Goal: Transaction & Acquisition: Download file/media

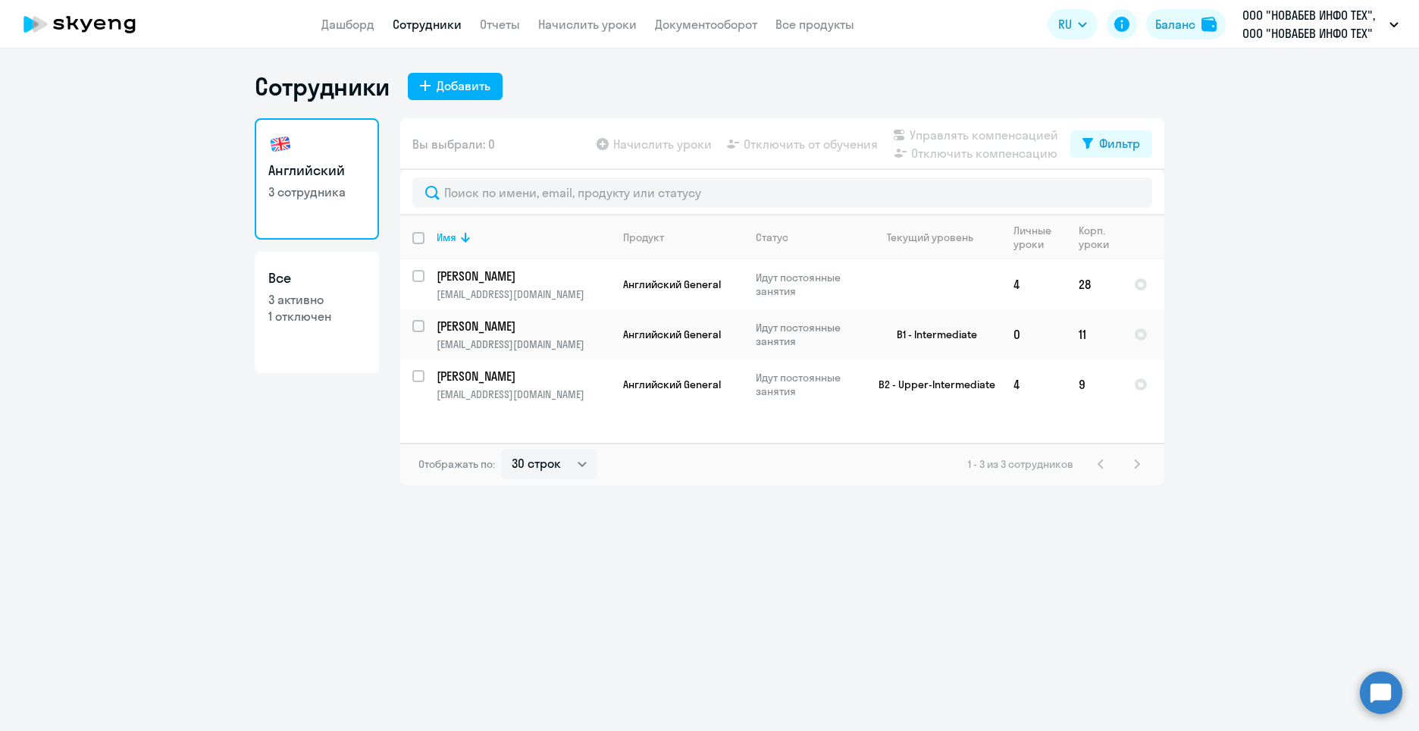
select select "30"
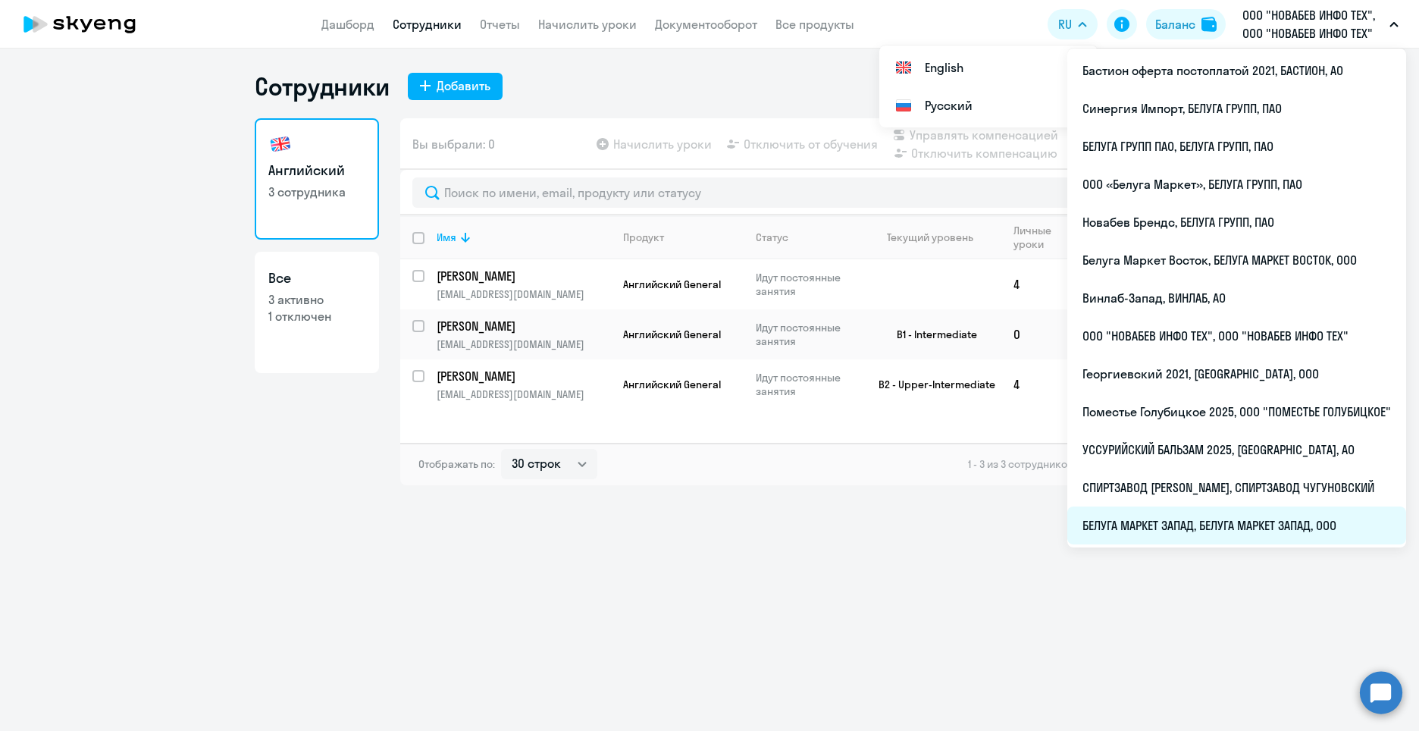
click at [1276, 525] on li "БЕЛУГА МАРКЕТ ЗАПАД, БЕЛУГА МАРКЕТ ЗАПАД, ООО" at bounding box center [1236, 525] width 339 height 38
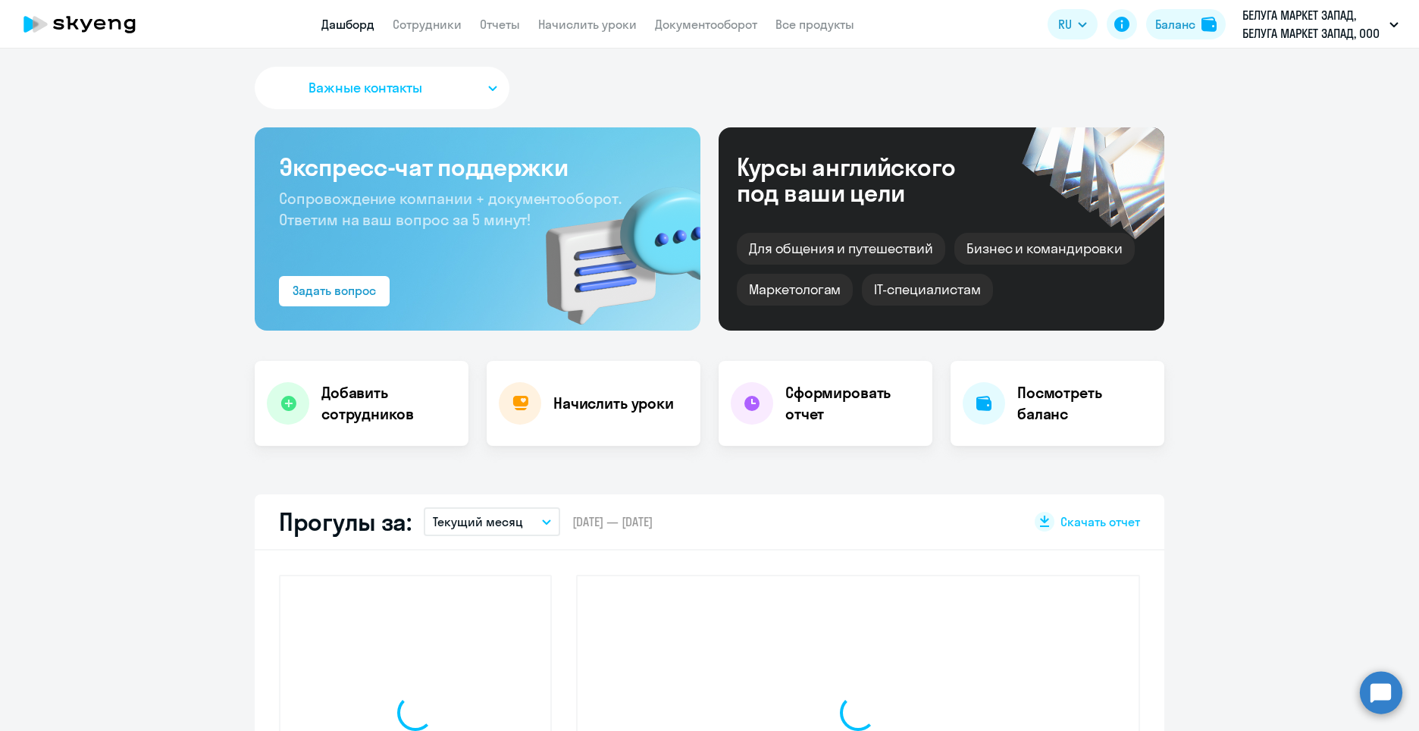
select select "30"
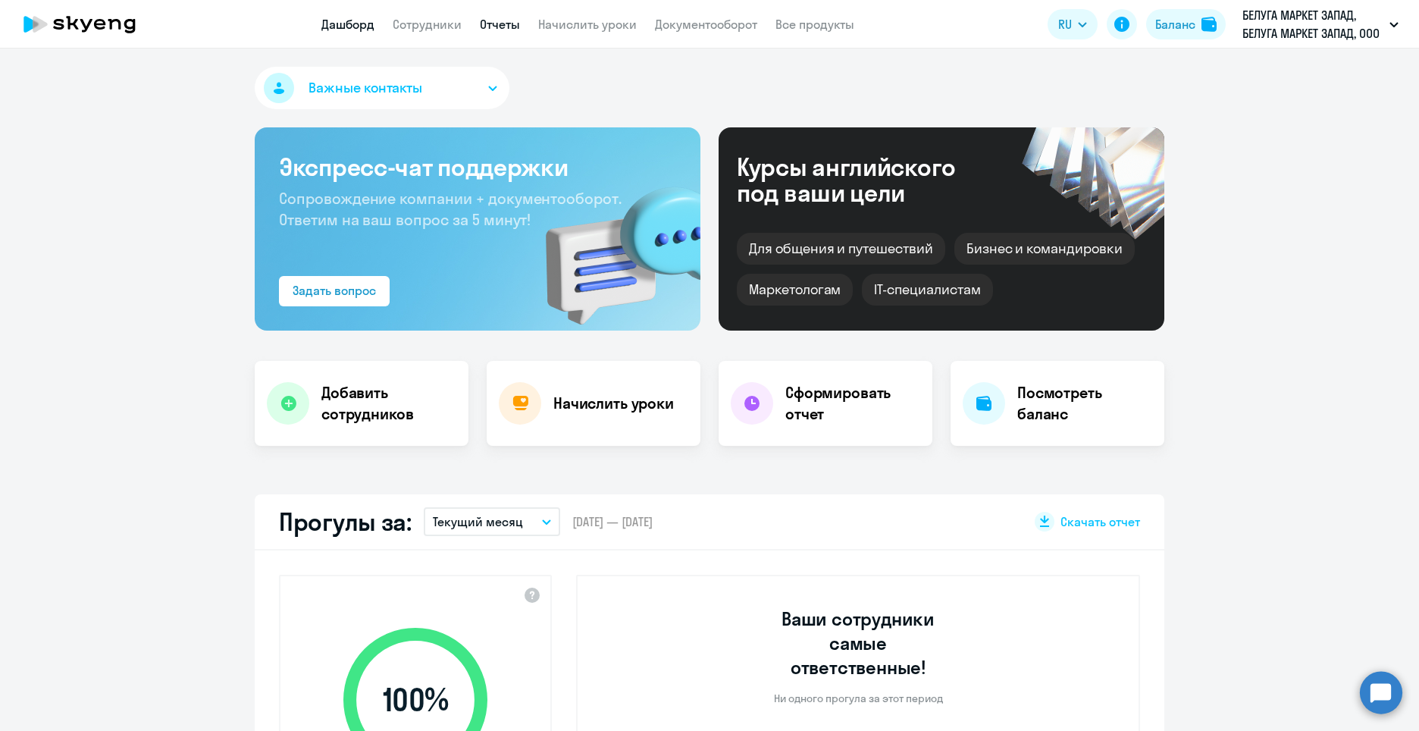
click at [499, 19] on link "Отчеты" at bounding box center [500, 24] width 40 height 15
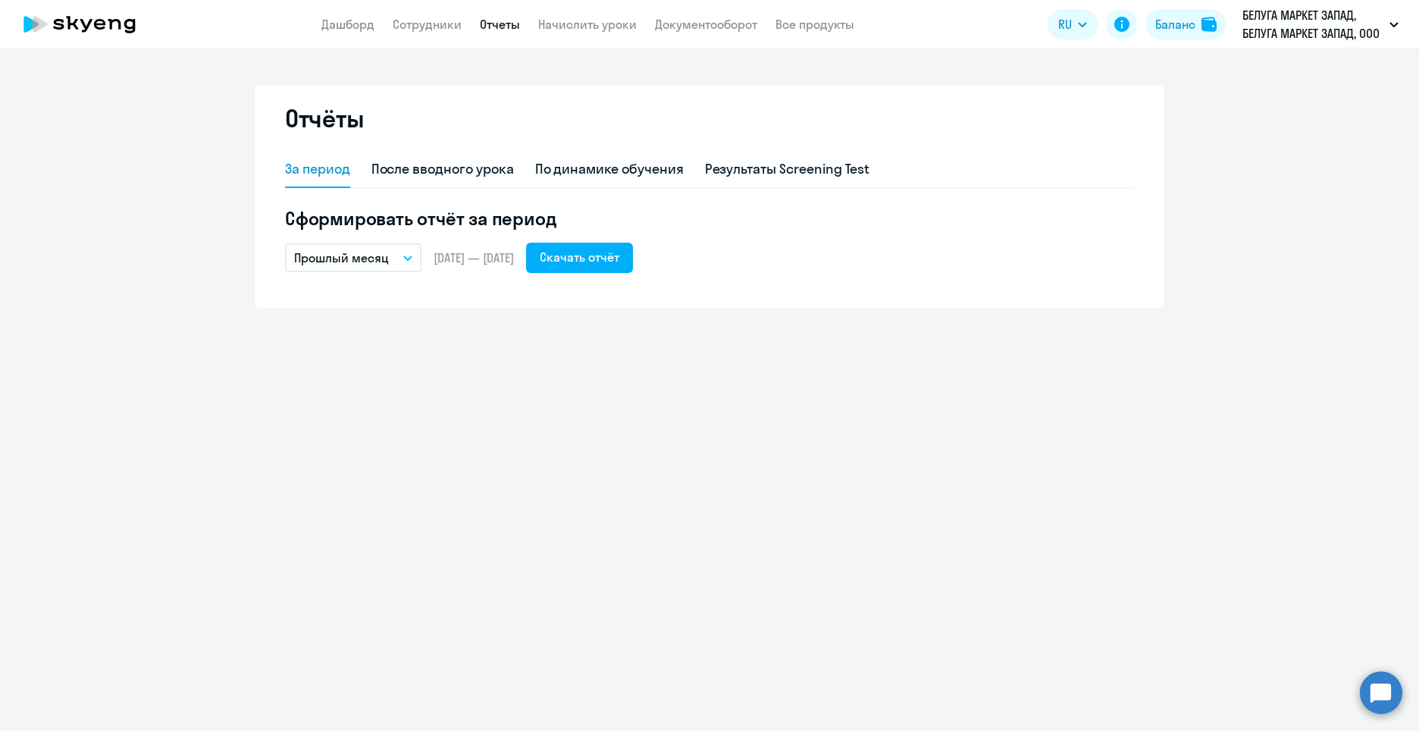
click at [405, 263] on button "Прошлый месяц" at bounding box center [353, 257] width 136 height 29
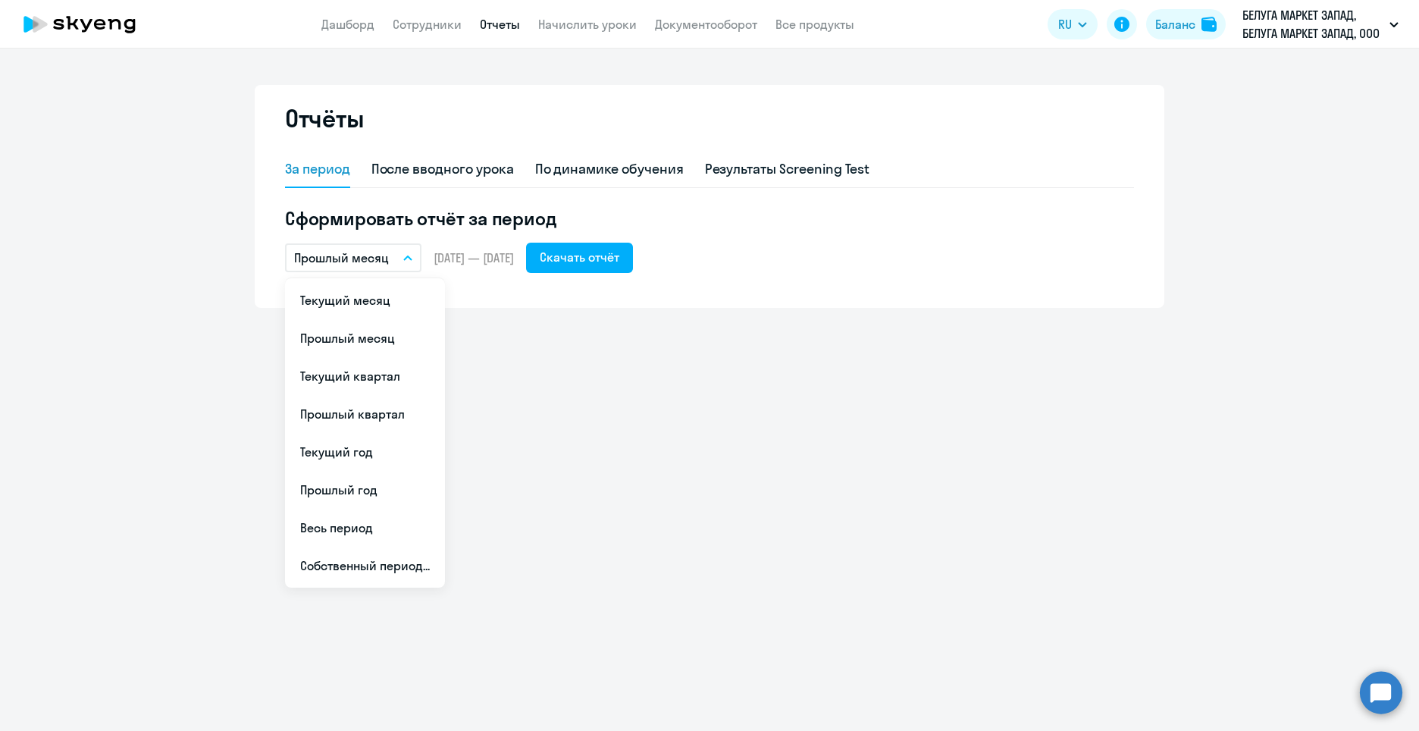
click at [405, 263] on button "Прошлый месяц" at bounding box center [353, 257] width 136 height 29
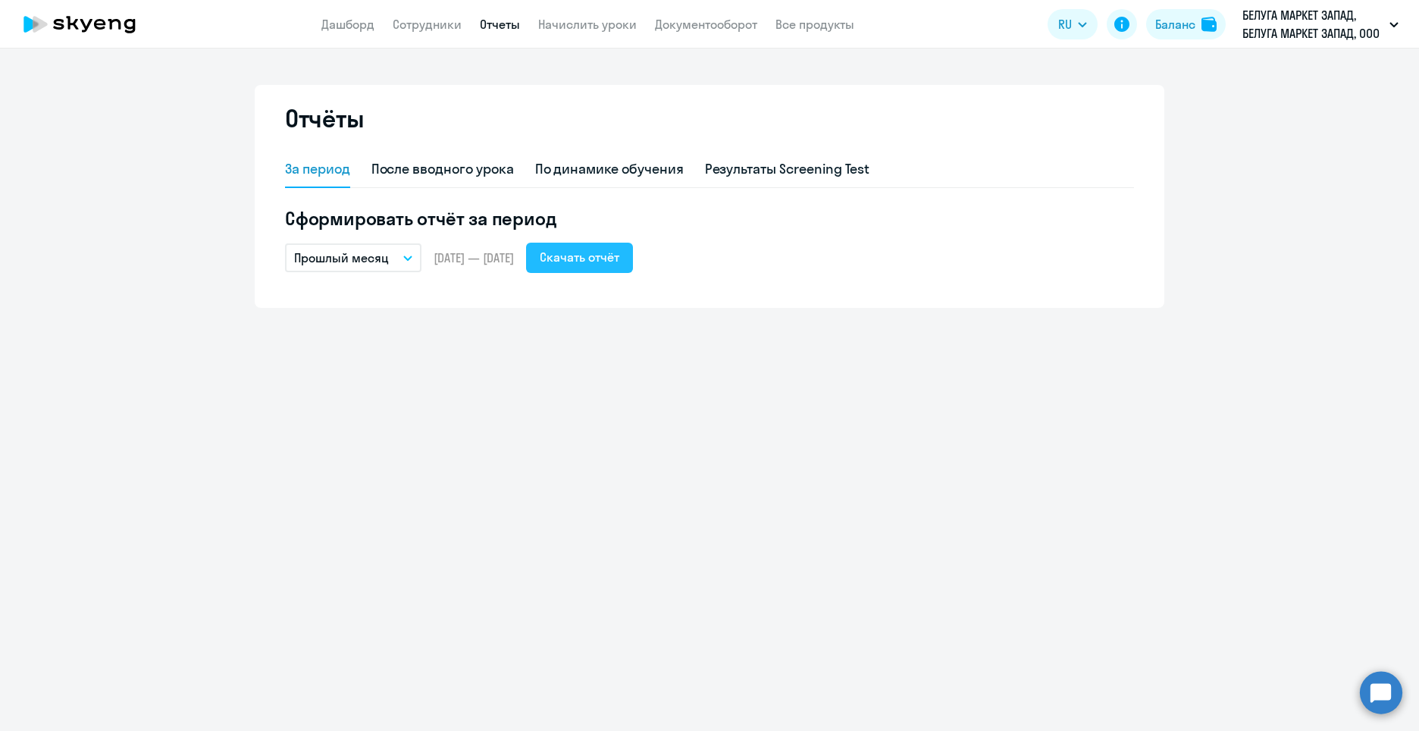
click at [619, 262] on div "Скачать отчёт" at bounding box center [580, 257] width 80 height 18
